Goal: Information Seeking & Learning: Find specific fact

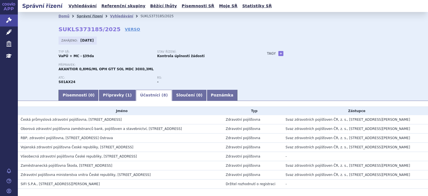
click at [95, 14] on link "Správní řízení" at bounding box center [90, 16] width 26 height 4
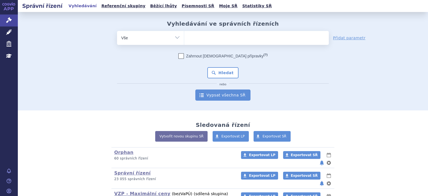
click at [221, 94] on link "Vypsat všechna SŘ" at bounding box center [222, 95] width 55 height 11
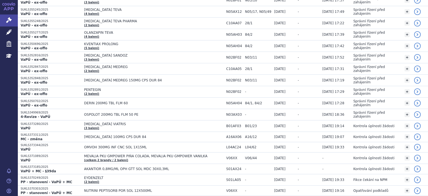
scroll to position [250, 0]
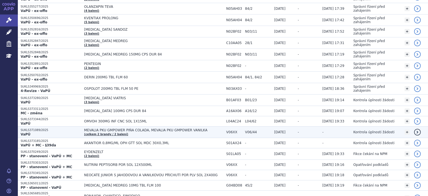
click at [32, 128] on p "SUKLS371089/2025" at bounding box center [51, 130] width 61 height 4
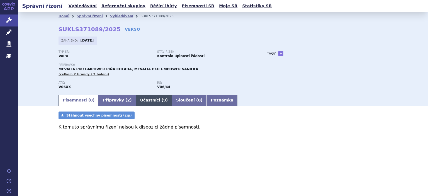
click at [151, 102] on link "Účastníci ( 9 )" at bounding box center [154, 100] width 36 height 11
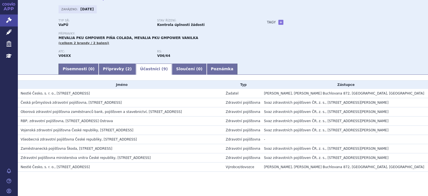
scroll to position [40, 0]
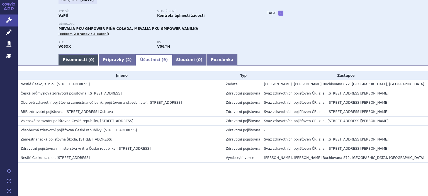
click at [76, 62] on link "Písemnosti ( 0 )" at bounding box center [79, 59] width 40 height 11
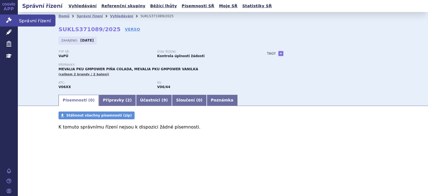
click at [9, 19] on icon at bounding box center [9, 20] width 6 height 6
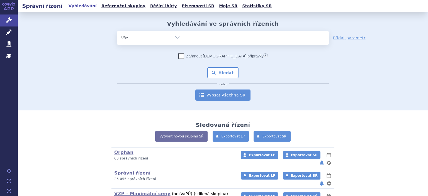
click at [228, 98] on link "Vypsat všechna SŘ" at bounding box center [222, 95] width 55 height 11
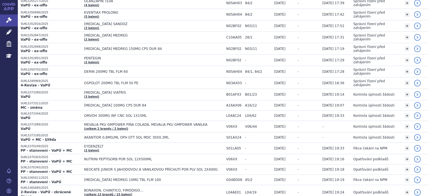
scroll to position [257, 0]
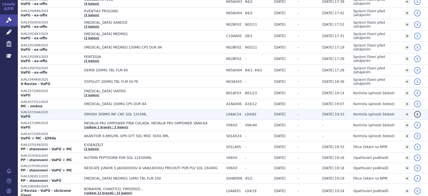
click at [32, 110] on p "SUKLS373344/2025" at bounding box center [51, 112] width 61 height 4
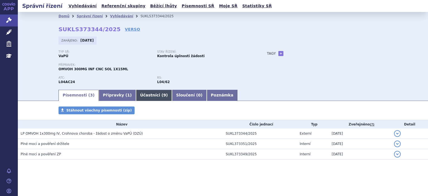
click at [140, 94] on link "Účastníci ( 9 )" at bounding box center [154, 95] width 36 height 11
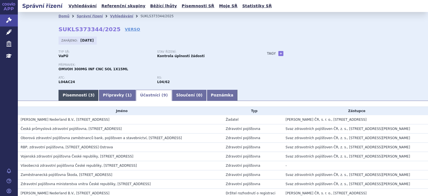
click at [76, 95] on link "Písemnosti ( 3 )" at bounding box center [79, 95] width 40 height 11
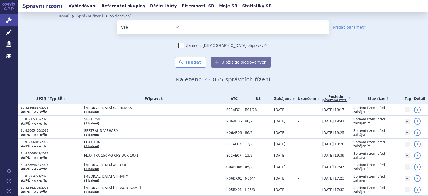
scroll to position [257, 0]
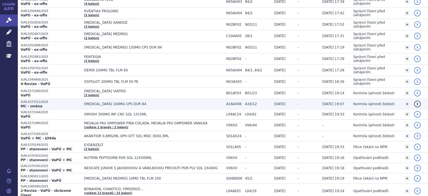
click at [35, 100] on p "SUKLS373311/2025" at bounding box center [51, 102] width 61 height 4
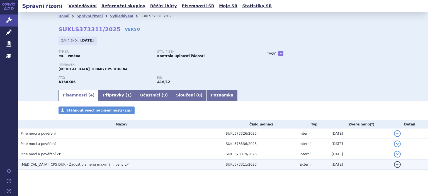
click at [59, 165] on span "[MEDICAL_DATA], CPS DUR - Žádost o změnu maximální ceny LP" at bounding box center [75, 165] width 108 height 4
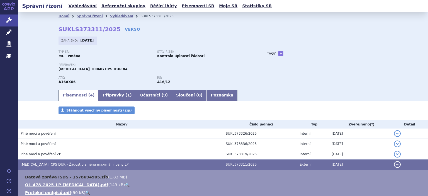
click at [59, 175] on link "Datová zpráva ISDS - 1578694905.zfo" at bounding box center [66, 177] width 83 height 4
click at [282, 1] on div "Správní řízení Vyhledávání Referenční skupiny Běžící lhůty Písemnosti SŘ Moje S…" at bounding box center [223, 6] width 411 height 12
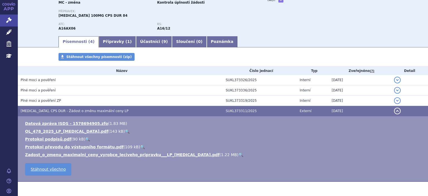
scroll to position [54, 0]
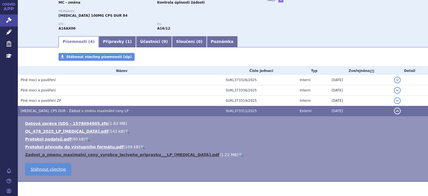
click at [61, 155] on link "Zadost_o_zmenu_maximalni_ceny_vyrobce_leciveho_pripravku___LP_[MEDICAL_DATA].pdf" at bounding box center [122, 155] width 195 height 4
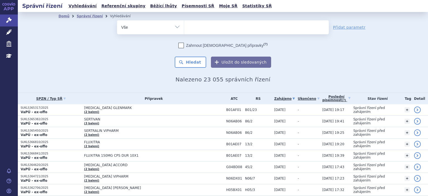
click at [228, 32] on ul at bounding box center [256, 26] width 145 height 12
click at [184, 32] on select at bounding box center [184, 27] width 0 height 14
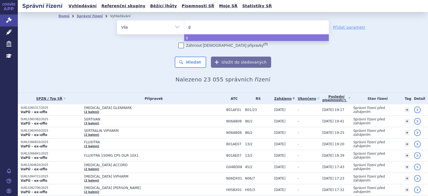
type input "gr"
type input "gri"
type input "grind"
type input "grinde"
type input "grindeks"
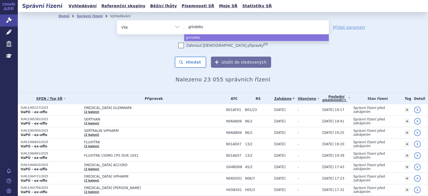
select select "grindeks"
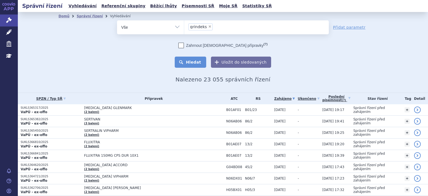
click at [195, 62] on button "Hledat" at bounding box center [191, 62] width 32 height 11
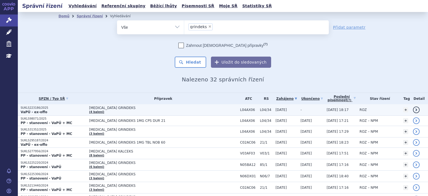
click at [98, 108] on span "POMALIDOMIDE GRINDEKS" at bounding box center [158, 108] width 139 height 4
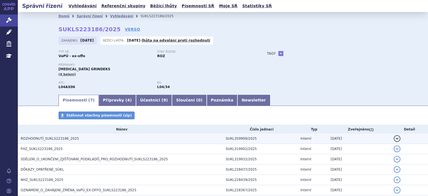
click at [51, 139] on span "ROZHODNUTÍ_SUKLS223186_2025" at bounding box center [50, 139] width 58 height 4
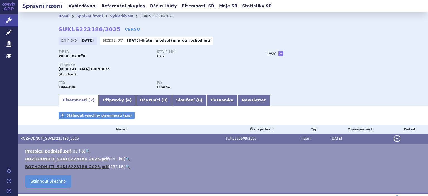
click at [51, 167] on link "ROZHODNUTÍ_SUKLS223186_2025.pdf" at bounding box center [67, 167] width 84 height 4
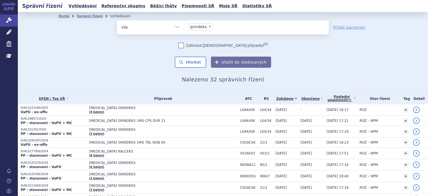
click at [209, 27] on span "×" at bounding box center [209, 26] width 3 height 3
click at [184, 27] on select "grindeks" at bounding box center [184, 27] width 0 height 14
select select
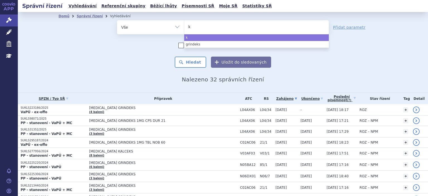
type input "ka"
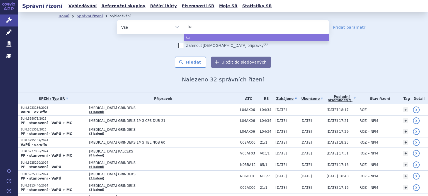
type input "kal"
type input "kalc"
type input "kalce"
type input "kalcek"
type input "kalceks"
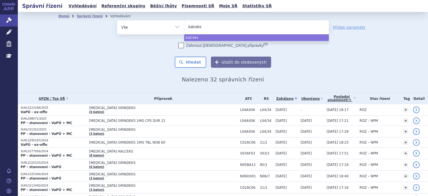
select select "kalceks"
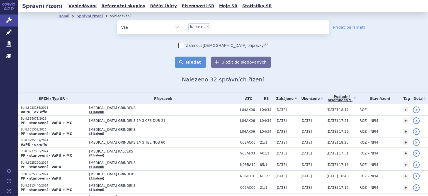
click at [196, 61] on button "Hledat" at bounding box center [191, 62] width 32 height 11
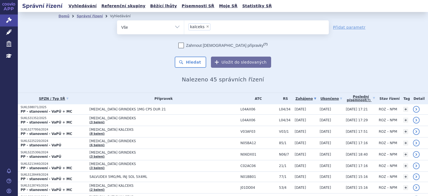
click at [206, 26] on span "×" at bounding box center [207, 26] width 3 height 3
click at [184, 26] on select "kalceks" at bounding box center [184, 27] width 0 height 14
select select
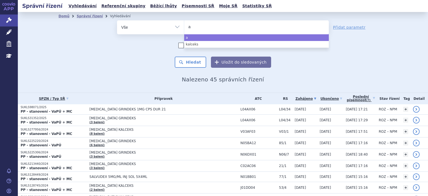
type input "ak"
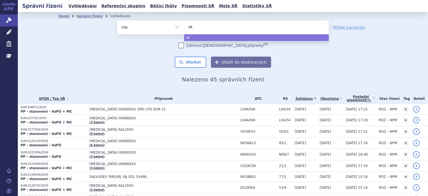
type input "aka"
type input "akan"
type input "akant"
type input "akanti"
type input "akantio"
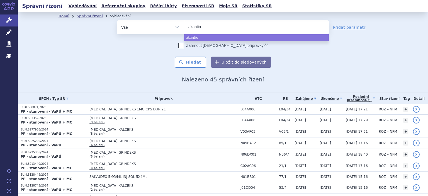
type input "akantior"
select select "akantior"
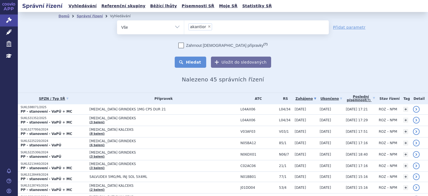
click at [190, 66] on button "Hledat" at bounding box center [191, 62] width 32 height 11
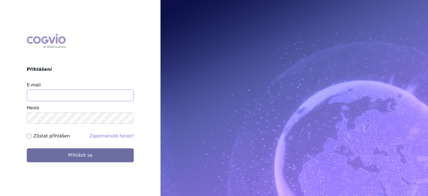
click at [83, 96] on input "E-mail" at bounding box center [80, 96] width 107 height 12
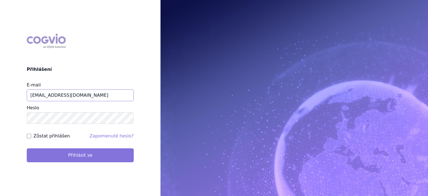
type input "[EMAIL_ADDRESS][DOMAIN_NAME]"
click at [74, 155] on button "Přihlásit se" at bounding box center [80, 155] width 107 height 14
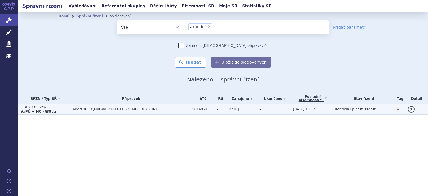
click at [40, 110] on strong "VaPÚ + MC - §39da" at bounding box center [38, 112] width 35 height 4
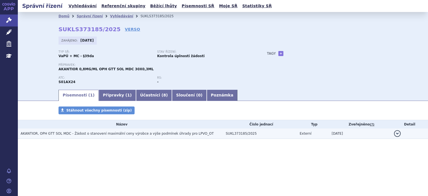
click at [101, 136] on span "AKANTIOR, OPH GTT SOL MDC - Žádost o stanovení maximální ceny výrobce a výše po…" at bounding box center [117, 134] width 193 height 4
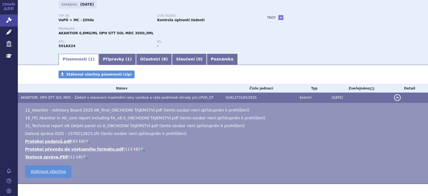
scroll to position [54, 0]
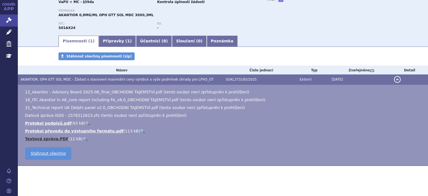
click at [41, 140] on link "Textová zpráva.PDF" at bounding box center [47, 139] width 44 height 4
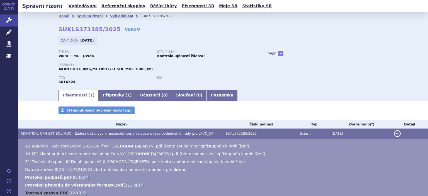
scroll to position [18, 0]
